Goal: Information Seeking & Learning: Compare options

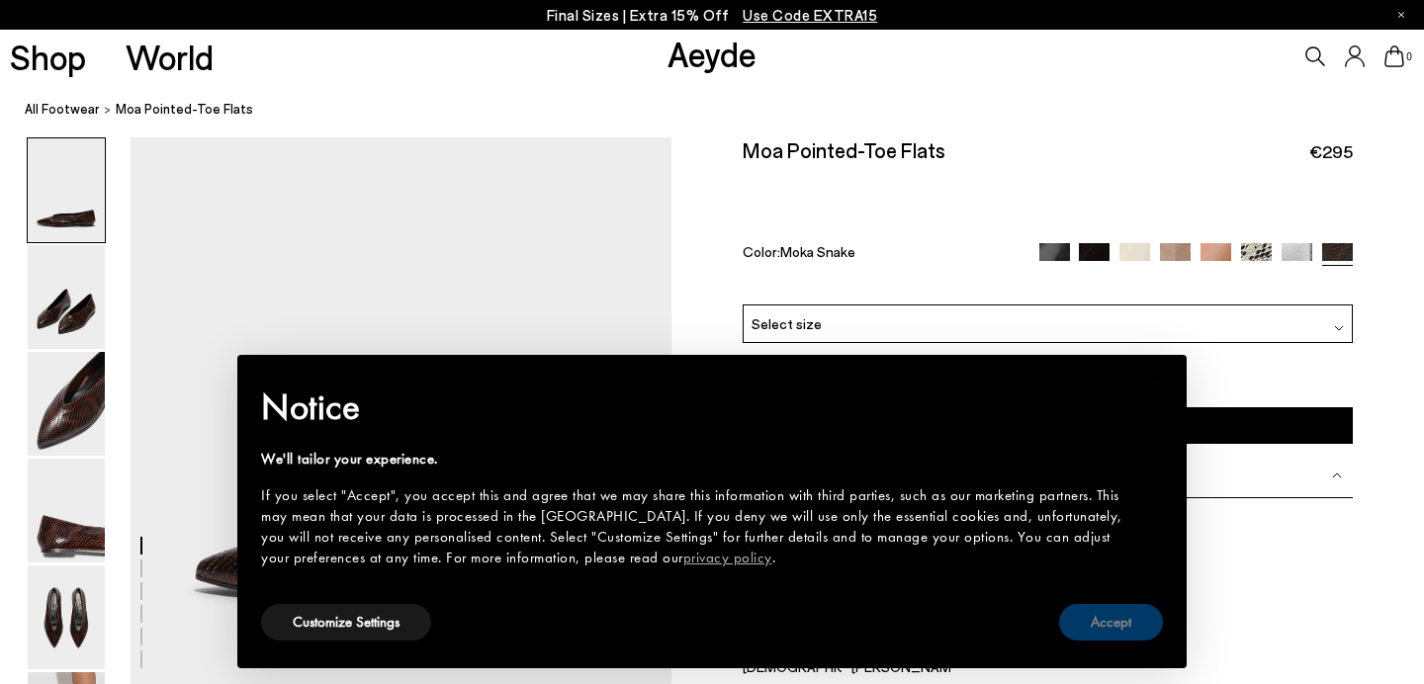
click at [1133, 640] on button "Accept" at bounding box center [1111, 622] width 104 height 37
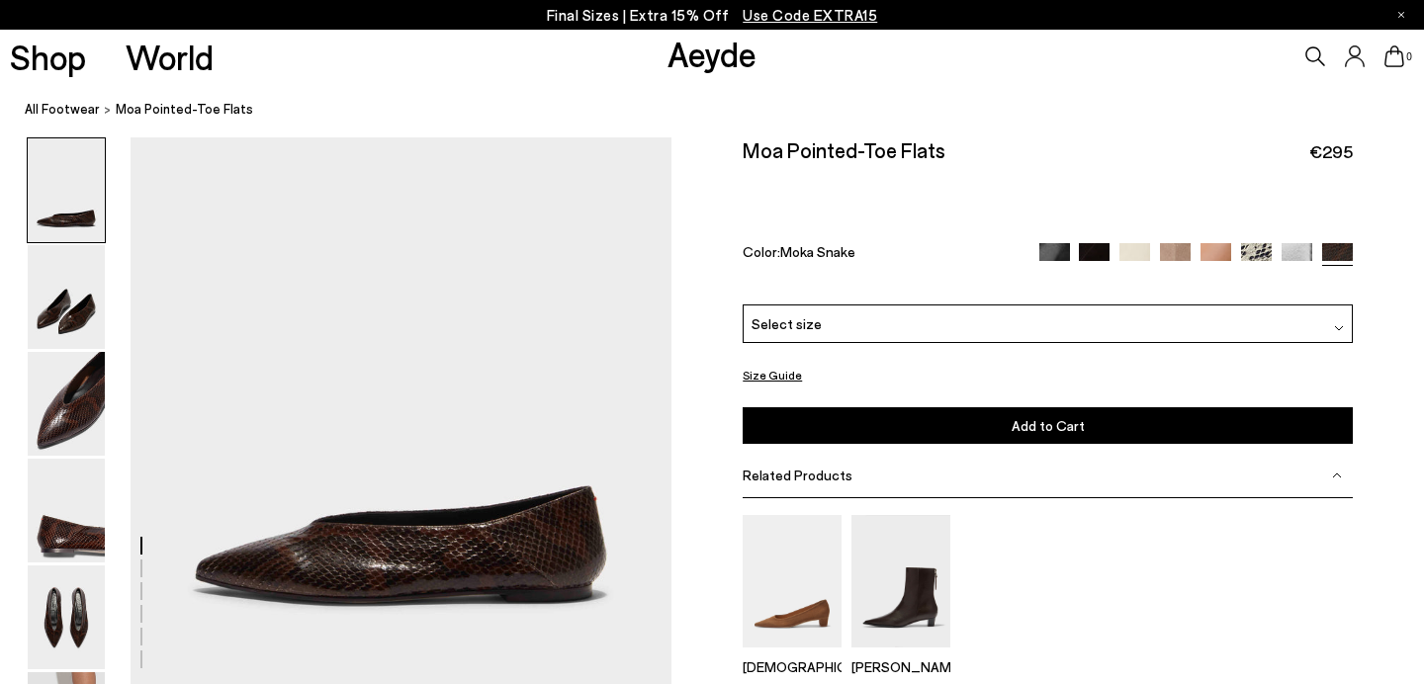
click at [1094, 243] on img at bounding box center [1094, 258] width 31 height 31
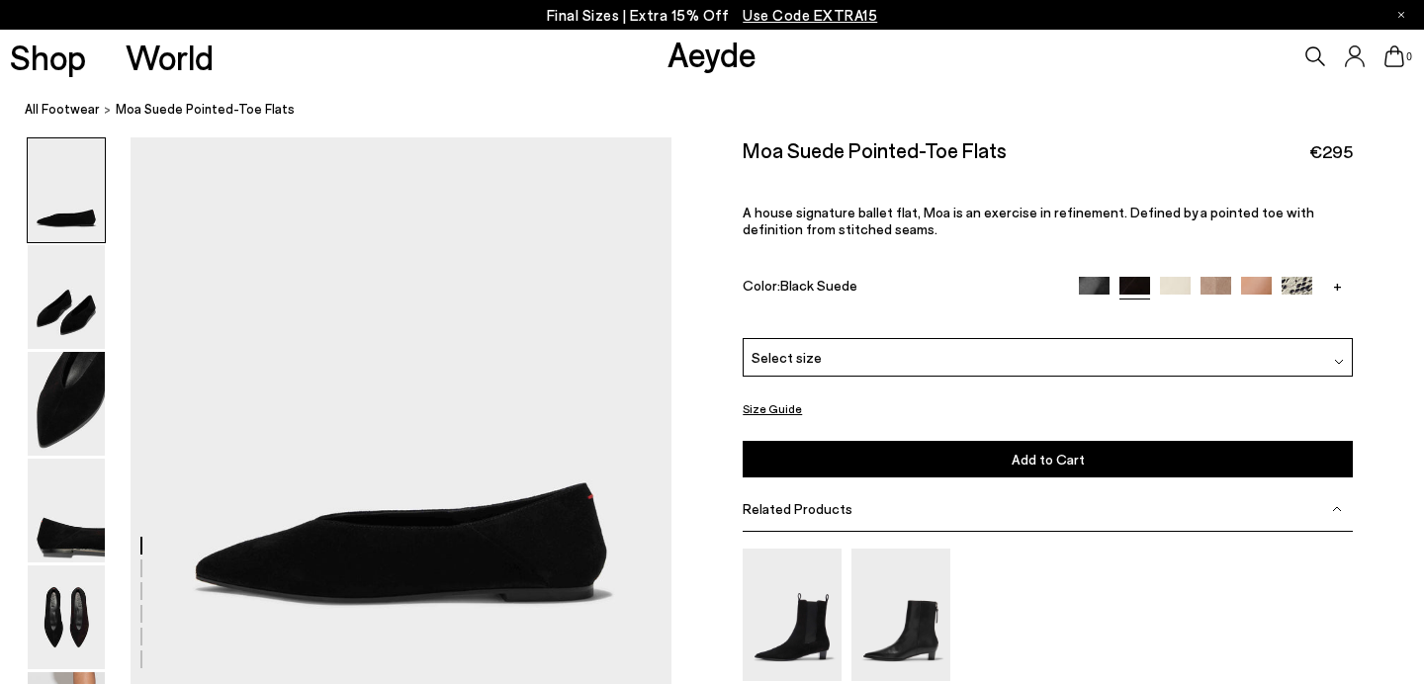
click at [1095, 277] on img at bounding box center [1094, 292] width 31 height 31
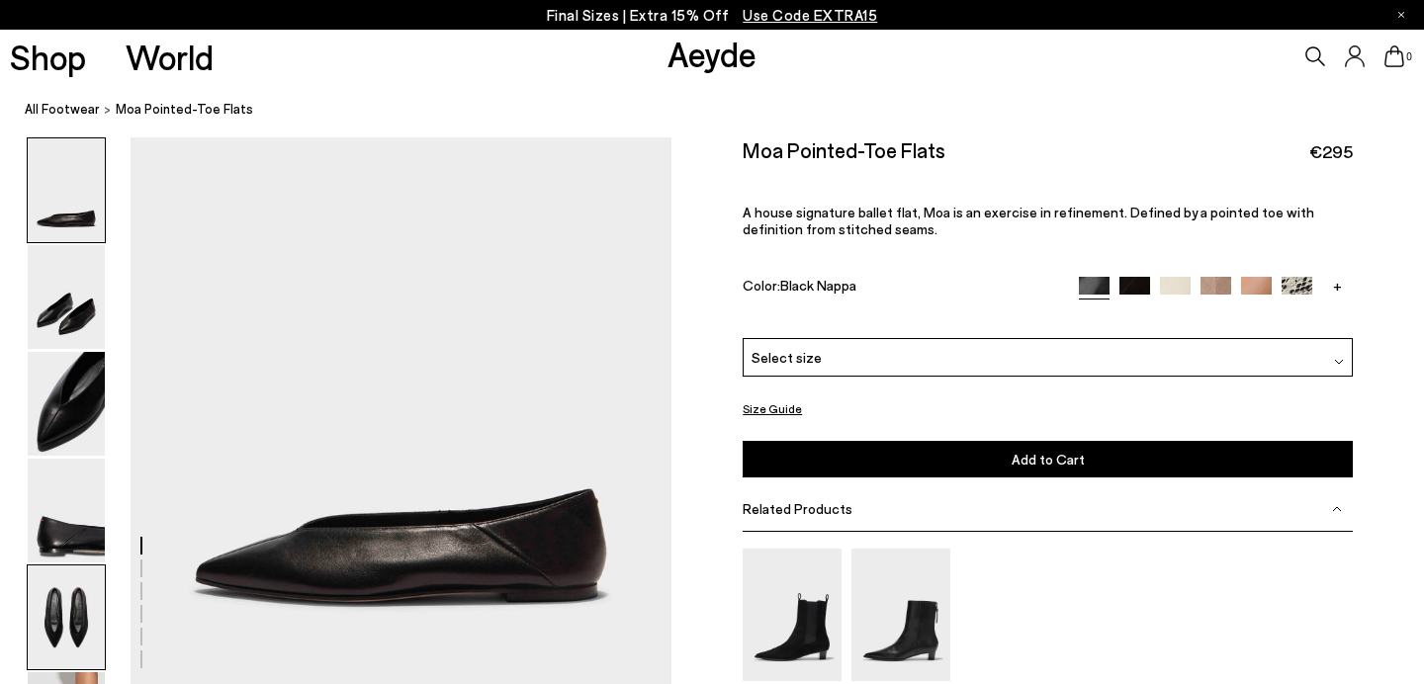
click at [48, 612] on img at bounding box center [66, 618] width 77 height 104
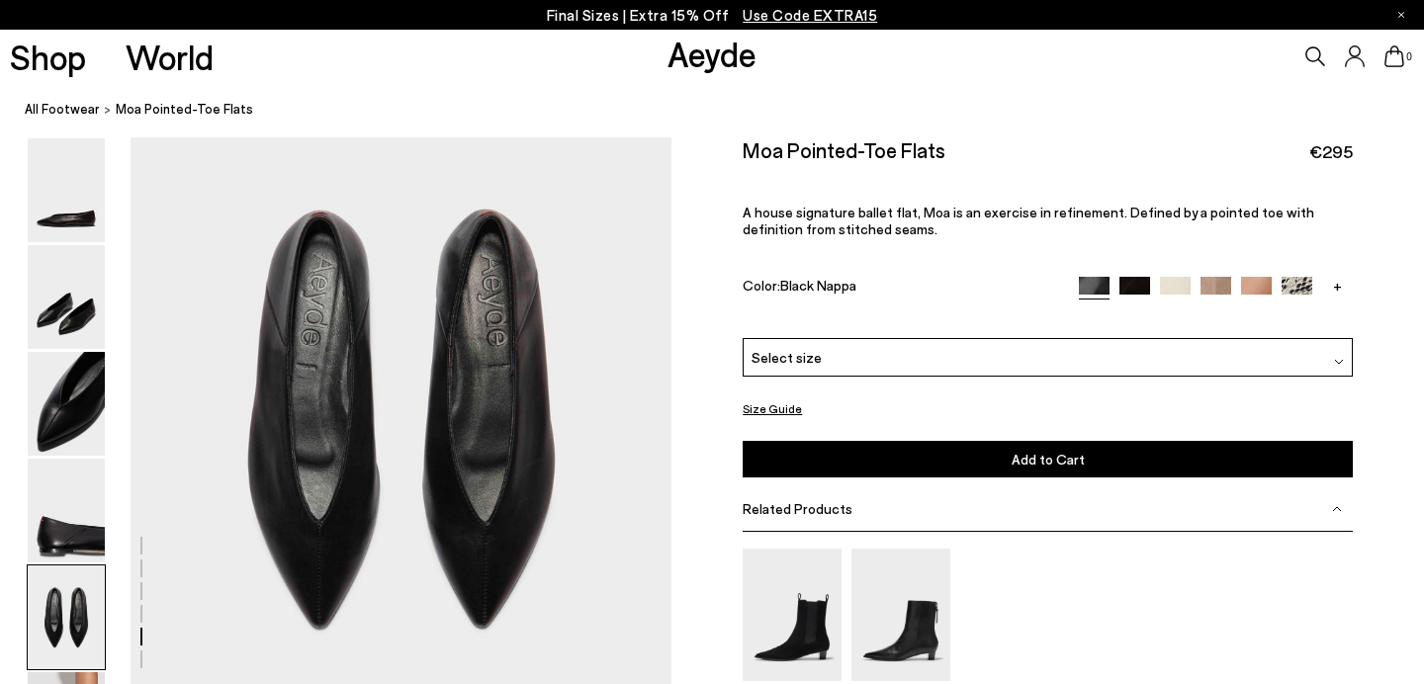
scroll to position [2802, 0]
click at [59, 312] on img at bounding box center [66, 297] width 77 height 104
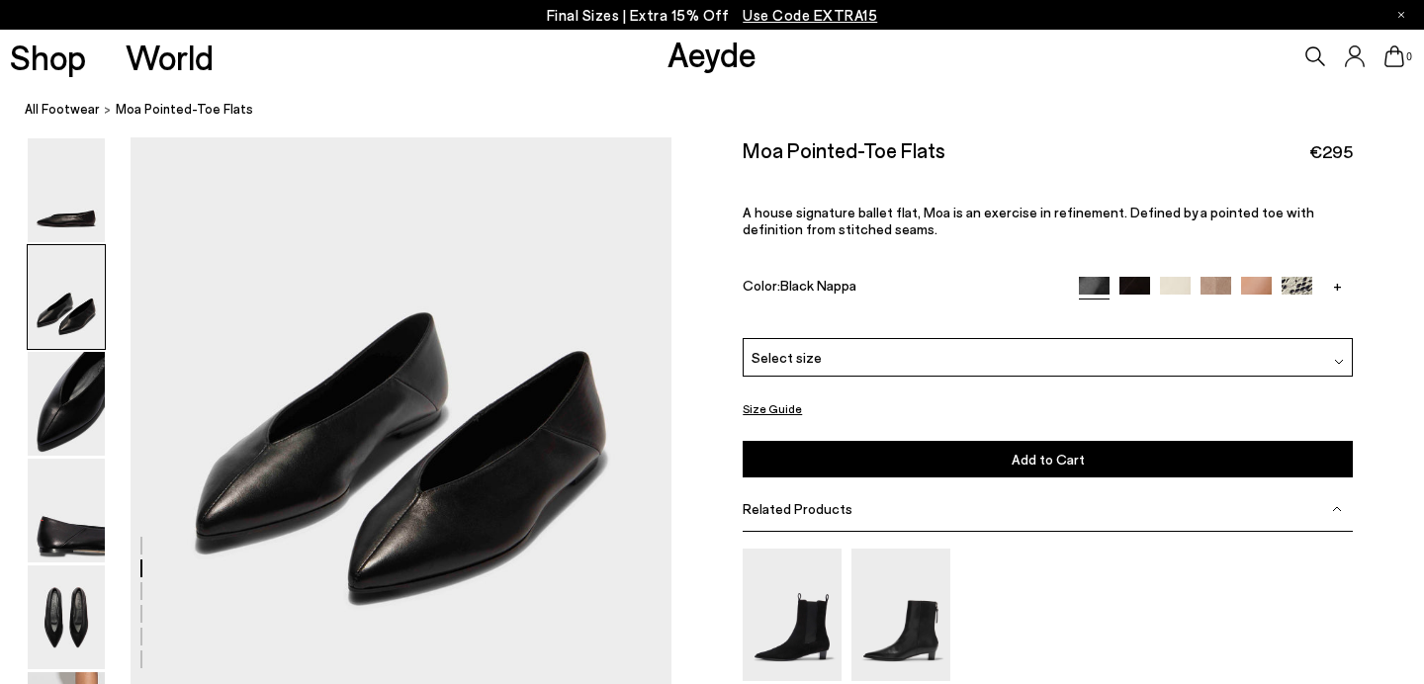
scroll to position [708, 0]
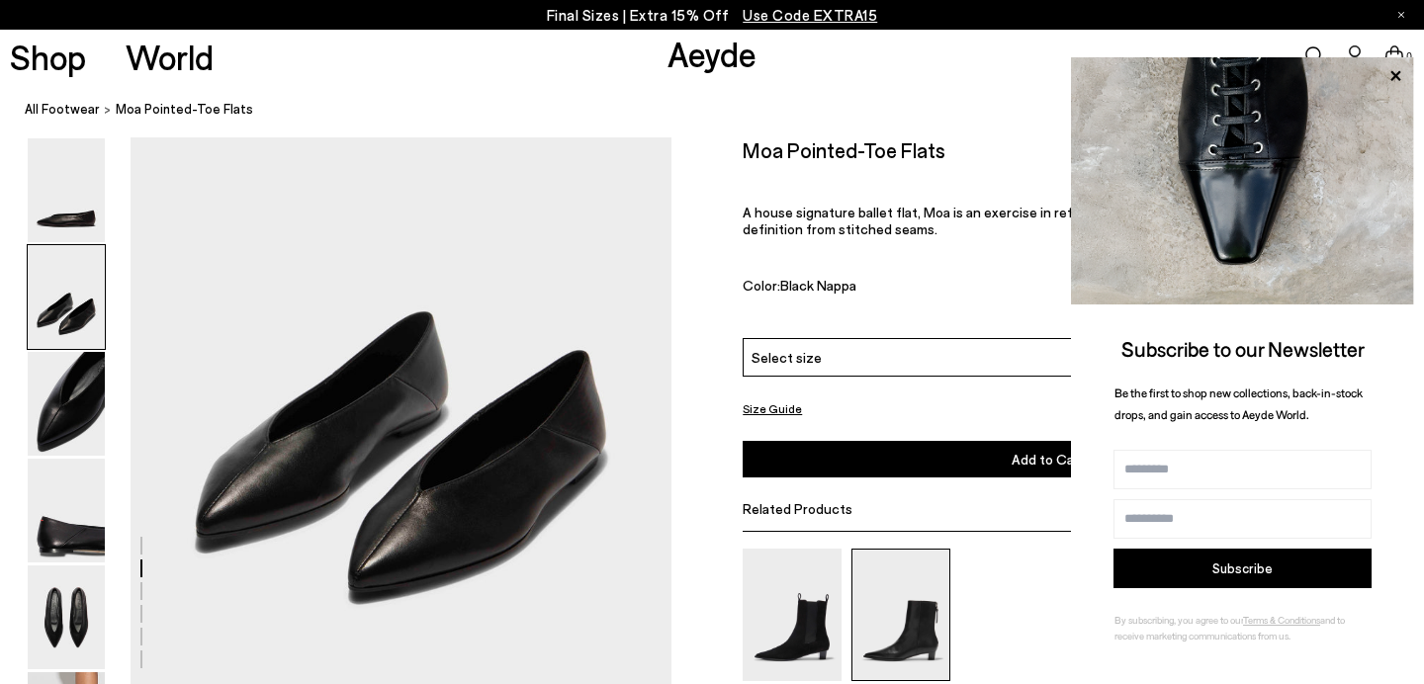
click at [906, 554] on img at bounding box center [901, 615] width 99 height 132
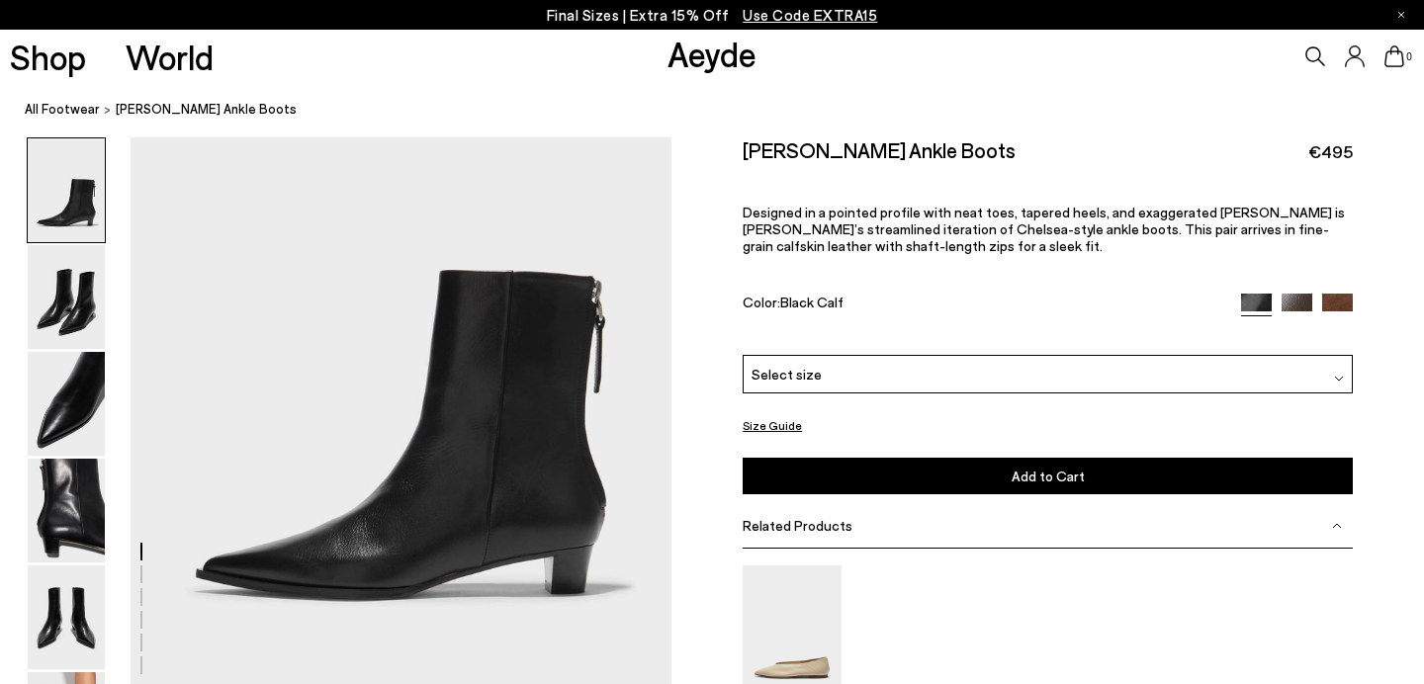
scroll to position [151, 0]
click at [96, 285] on img at bounding box center [66, 297] width 77 height 104
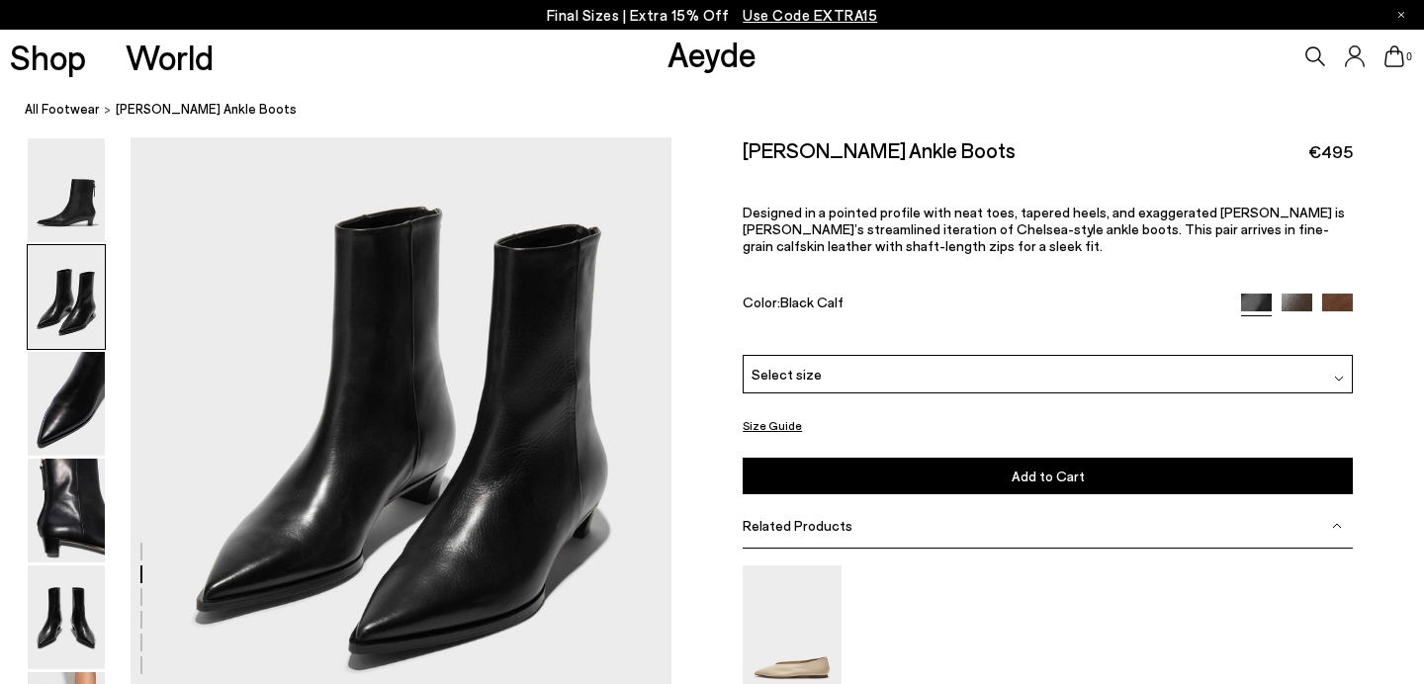
scroll to position [823, 0]
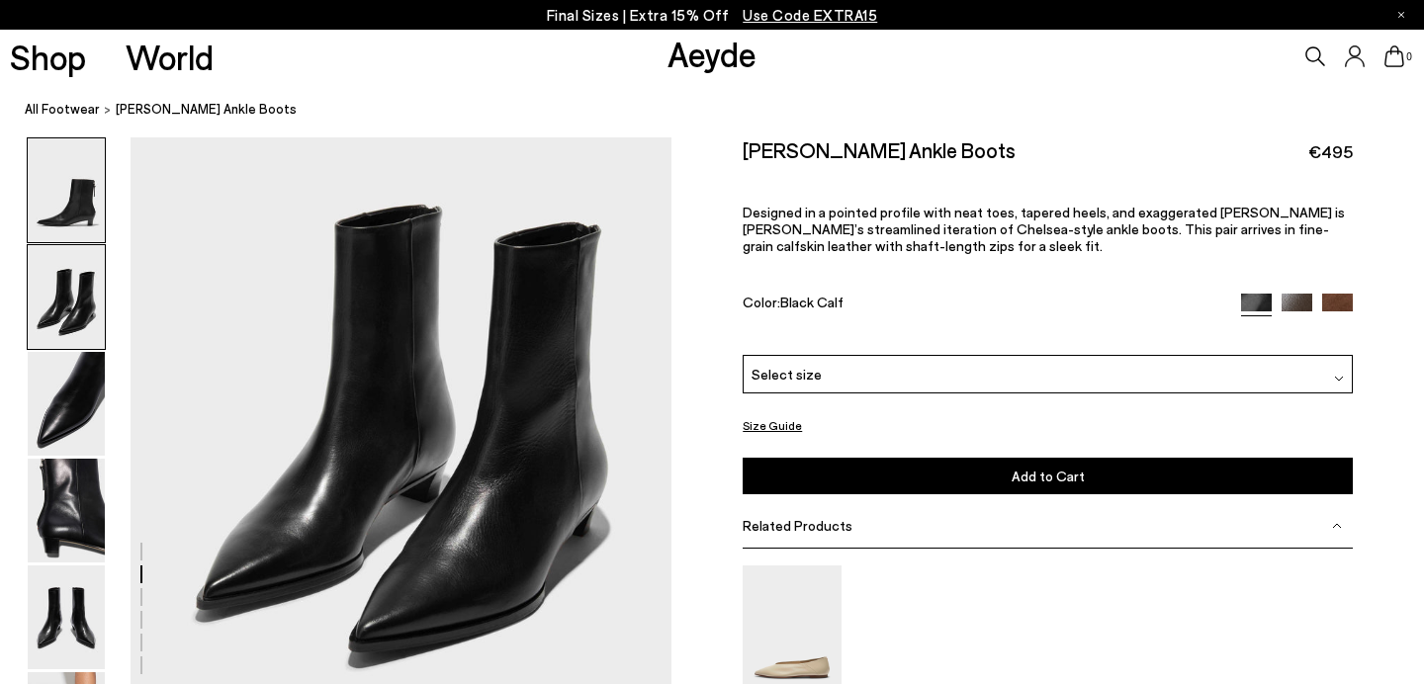
click at [83, 220] on img at bounding box center [66, 190] width 77 height 104
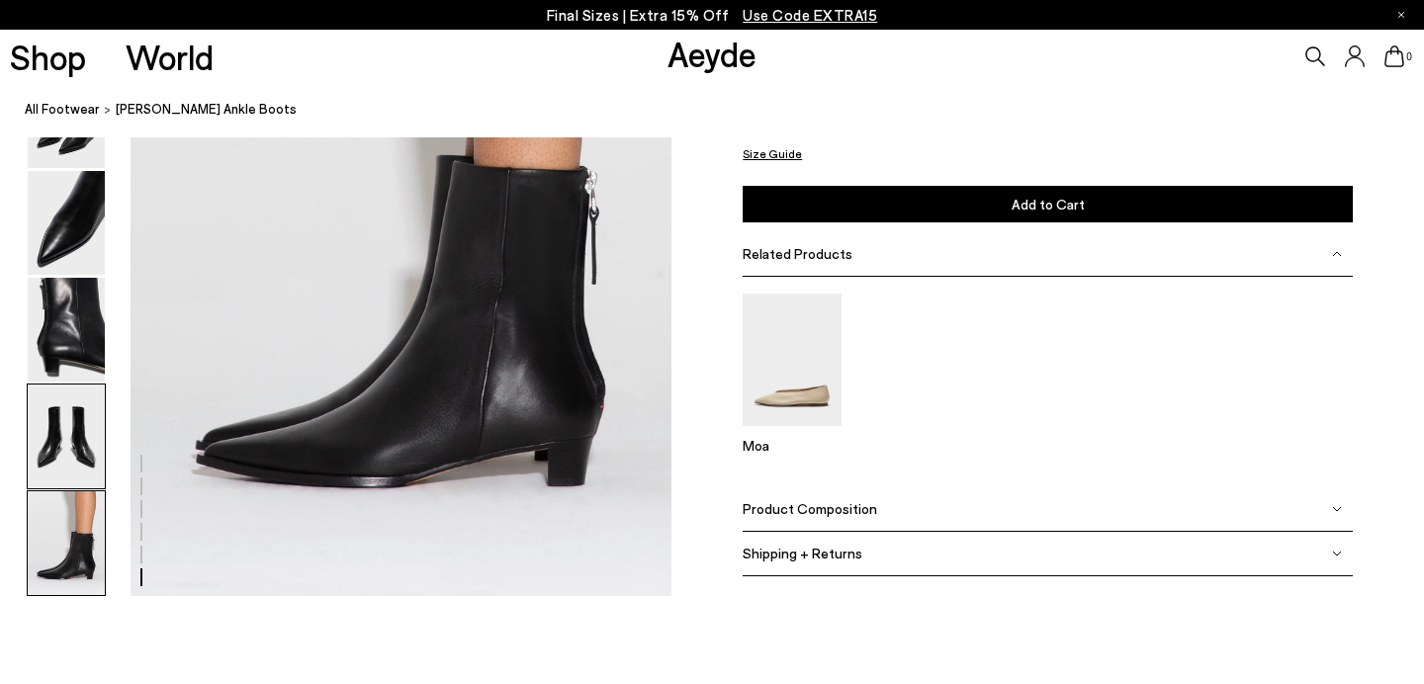
scroll to position [3924, 0]
